Goal: Find specific page/section: Find specific page/section

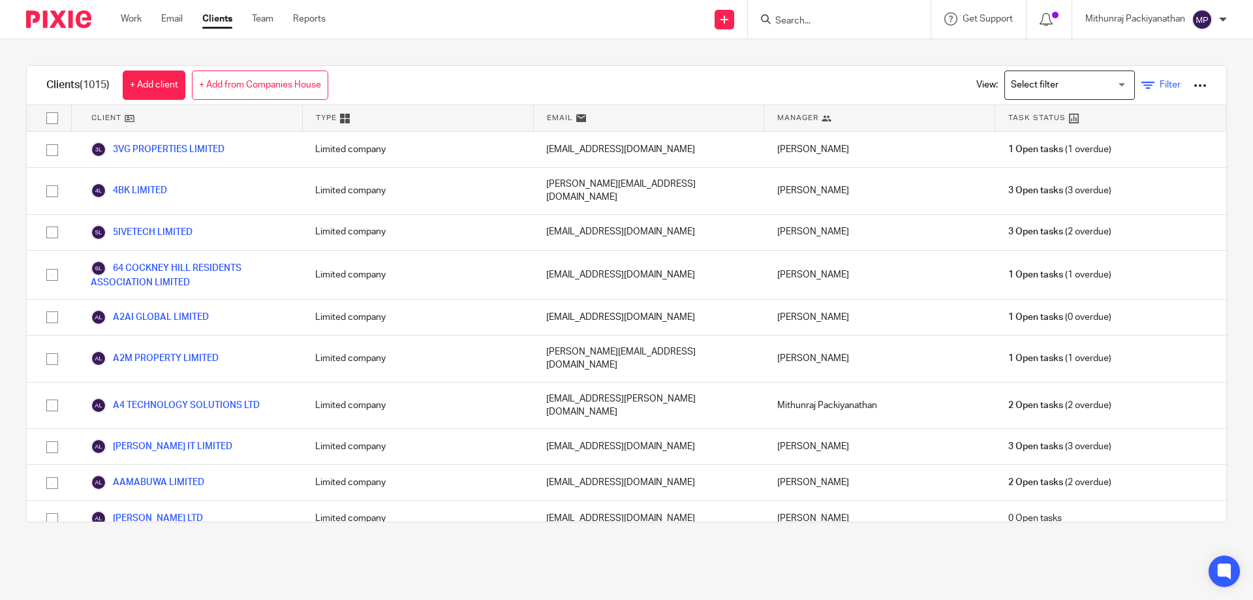
click at [1142, 86] on icon at bounding box center [1148, 85] width 13 height 13
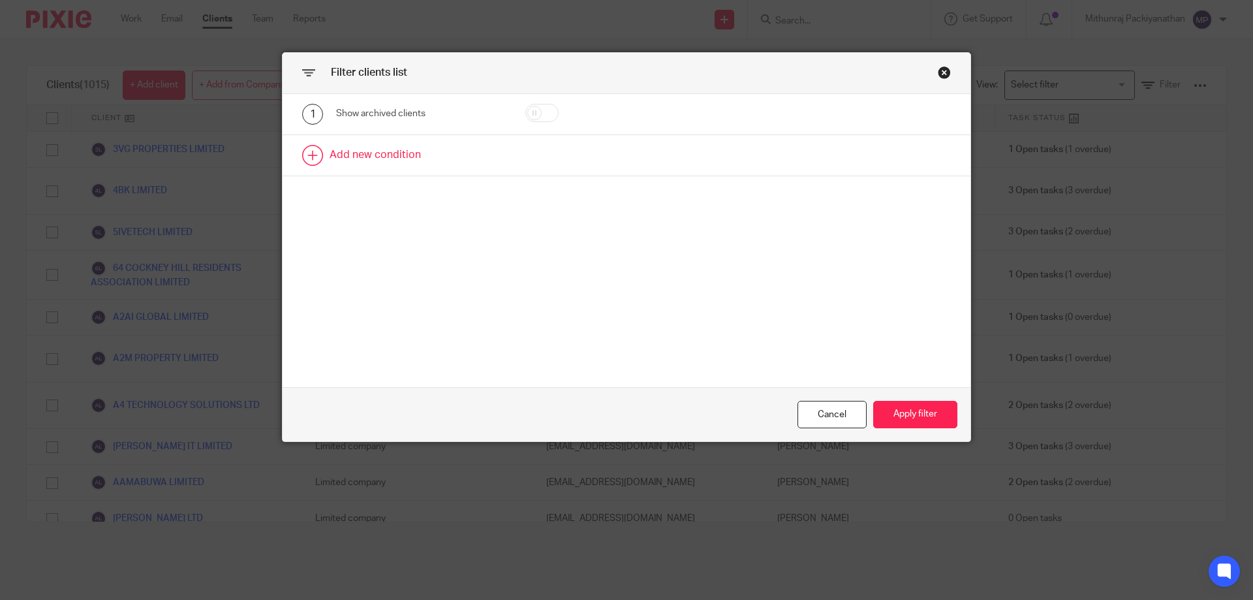
click at [390, 140] on link at bounding box center [627, 155] width 688 height 40
click at [436, 157] on div "Field" at bounding box center [410, 159] width 126 height 27
click at [566, 298] on div "1 Show archived clients 2 Field Name Email Client type Manager Open tasks Overd…" at bounding box center [627, 240] width 688 height 293
click at [938, 76] on div "Close this dialog window" at bounding box center [944, 72] width 13 height 13
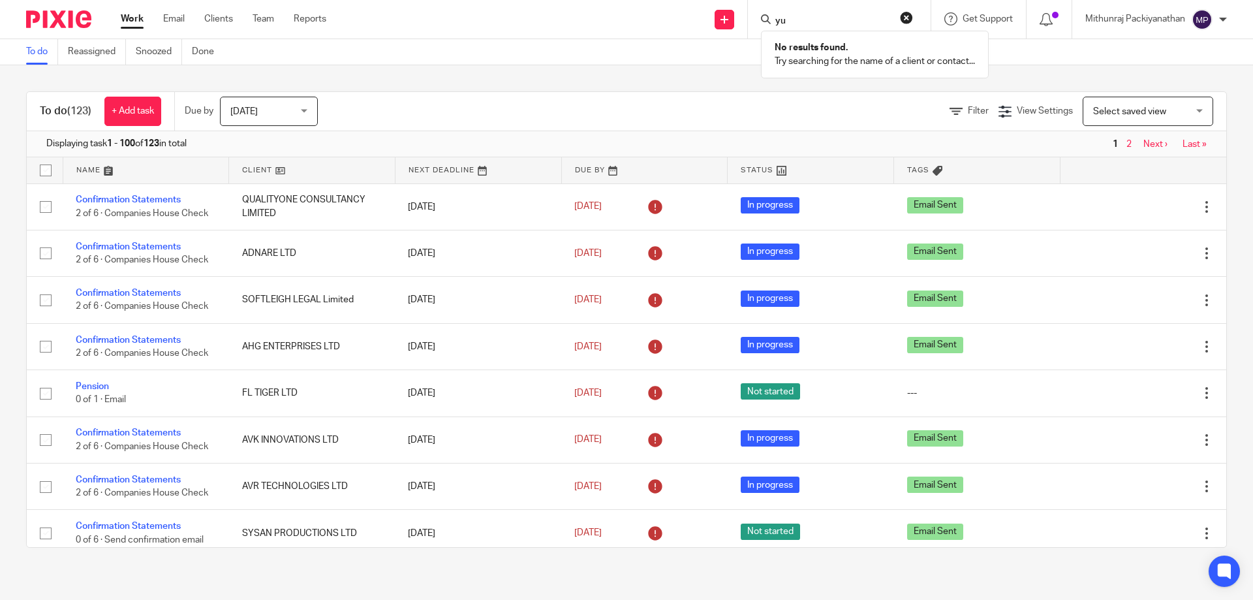
type input "y"
click at [950, 112] on link "Filter" at bounding box center [969, 110] width 39 height 9
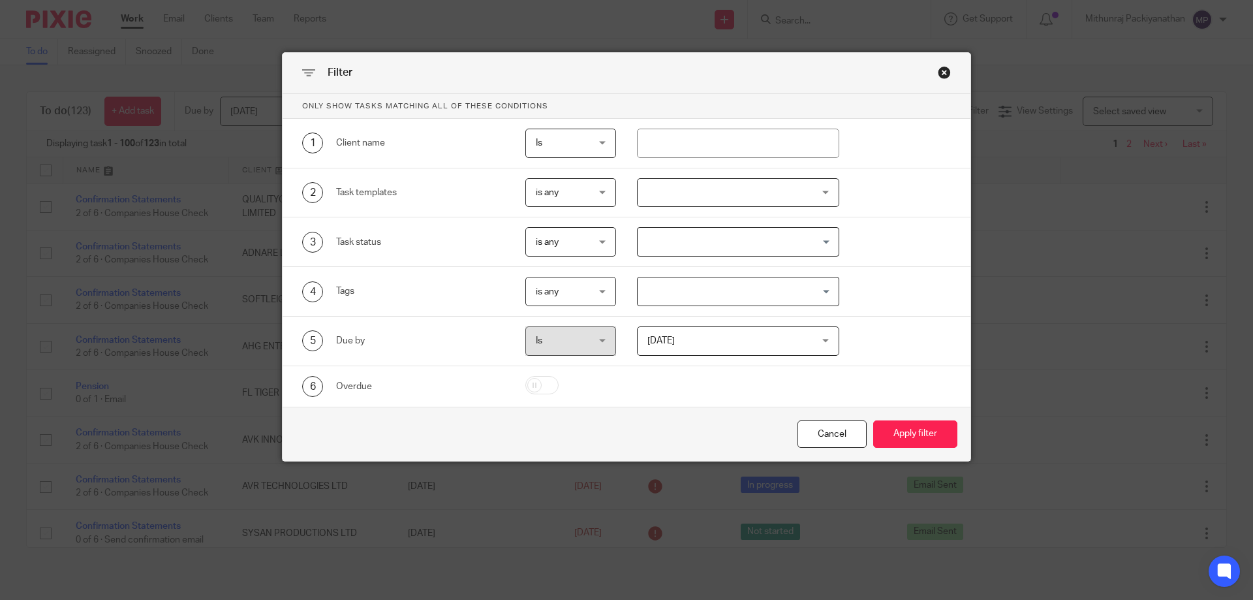
click at [938, 70] on div "Close this dialog window" at bounding box center [944, 72] width 13 height 13
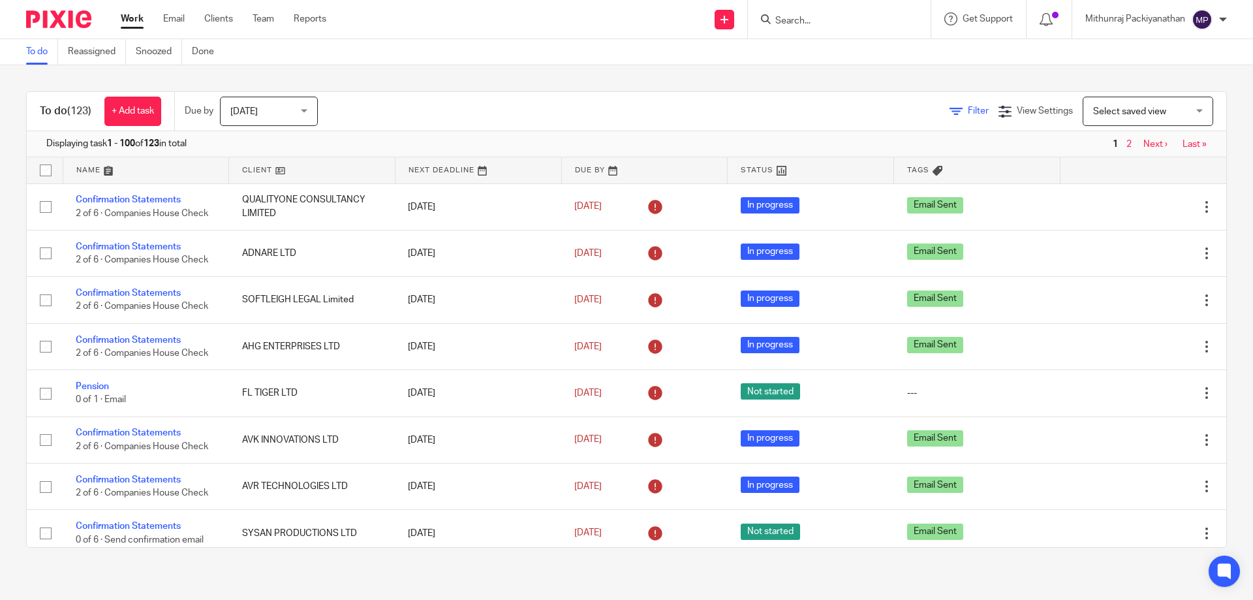
click at [968, 114] on span "Filter" at bounding box center [978, 110] width 21 height 9
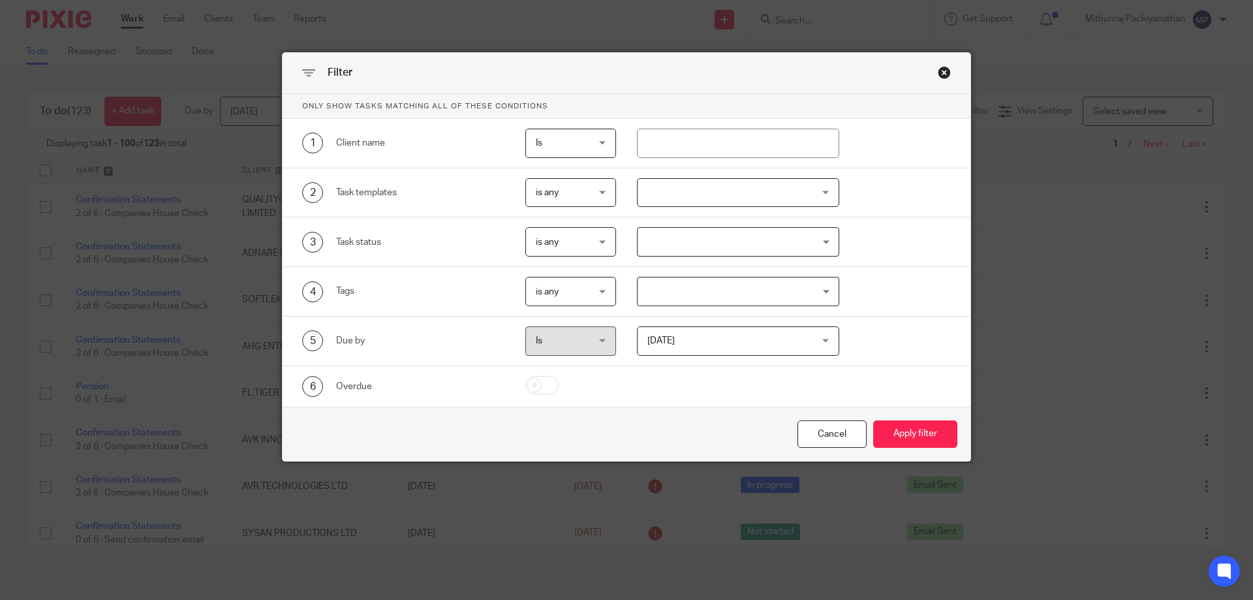
click at [938, 74] on div "Close this dialog window" at bounding box center [944, 72] width 13 height 13
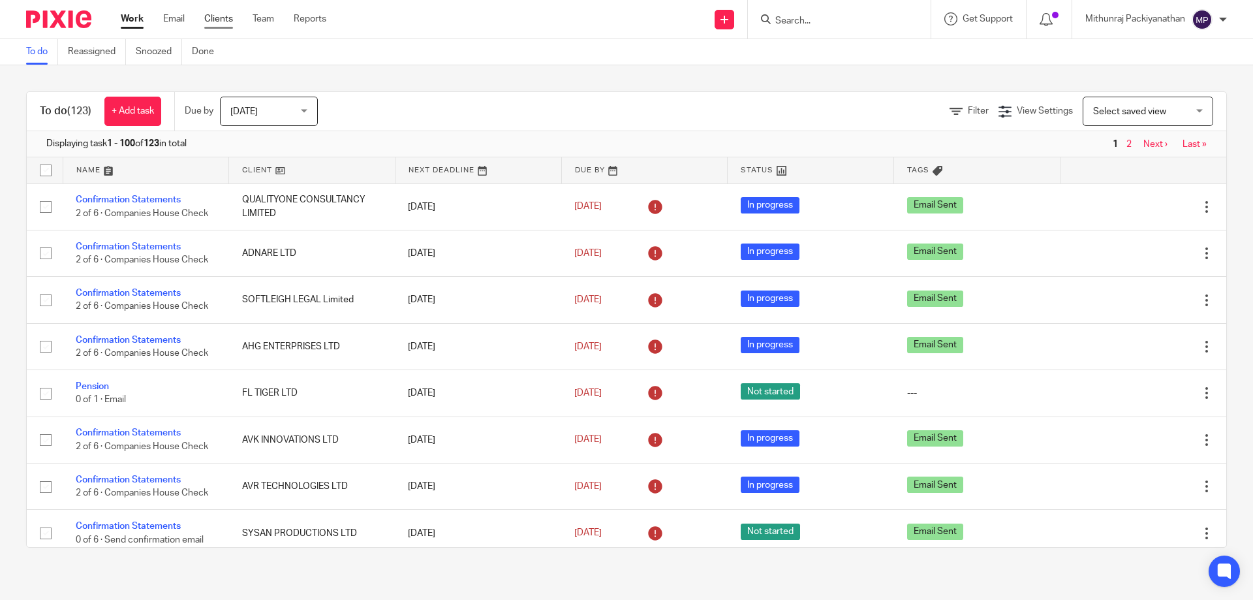
click at [221, 19] on link "Clients" at bounding box center [218, 18] width 29 height 13
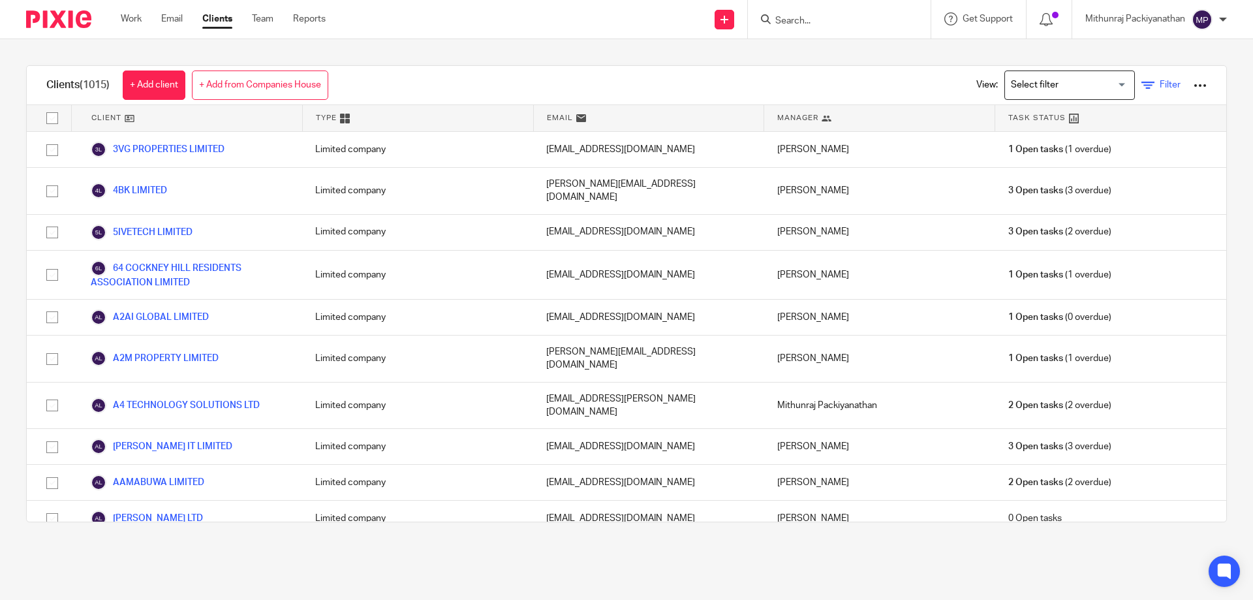
click at [1142, 88] on link "Filter" at bounding box center [1161, 85] width 39 height 14
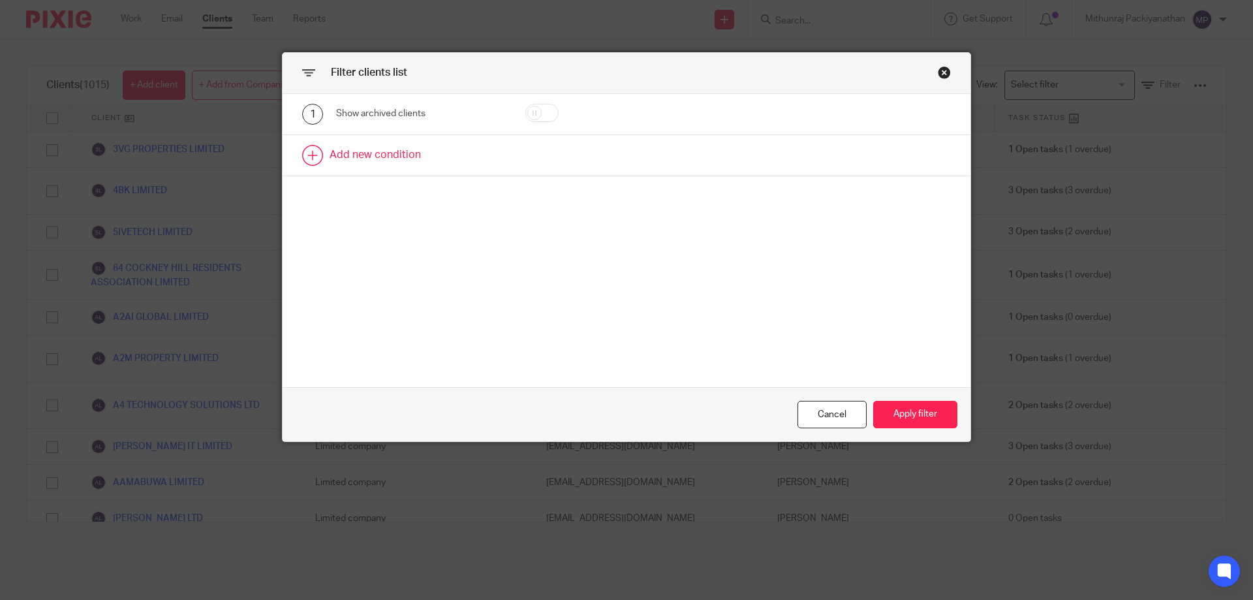
click at [411, 172] on link at bounding box center [627, 155] width 688 height 40
click at [941, 69] on div "Close this dialog window" at bounding box center [944, 72] width 13 height 13
